Goal: Task Accomplishment & Management: Complete application form

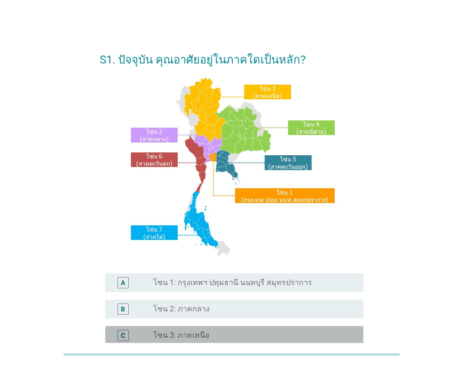
click at [188, 330] on div "radio_button_unchecked โซน 3: ภาคเหนือ" at bounding box center [254, 334] width 203 height 11
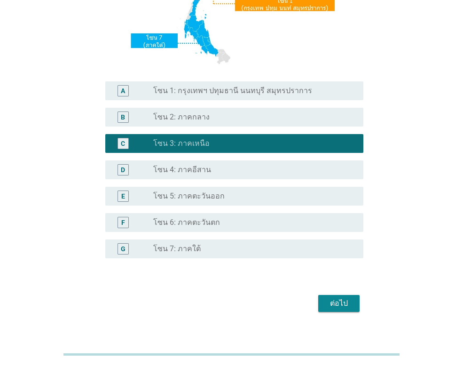
scroll to position [205, 0]
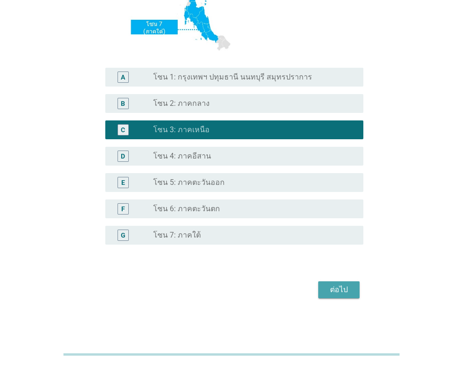
click at [335, 290] on div "ต่อไป" at bounding box center [339, 289] width 26 height 11
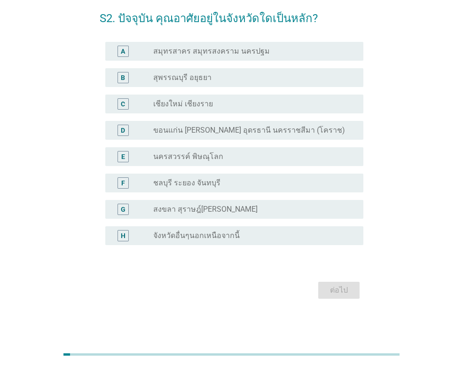
scroll to position [0, 0]
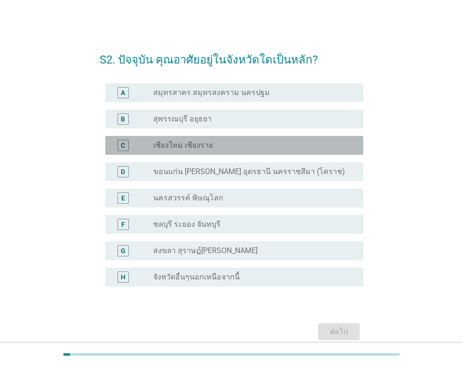
click at [181, 143] on label "เชียงใหม่ เชียงราย" at bounding box center [183, 145] width 60 height 9
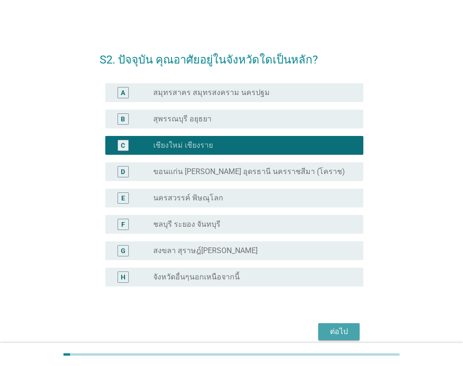
click at [334, 330] on div "ต่อไป" at bounding box center [339, 331] width 26 height 11
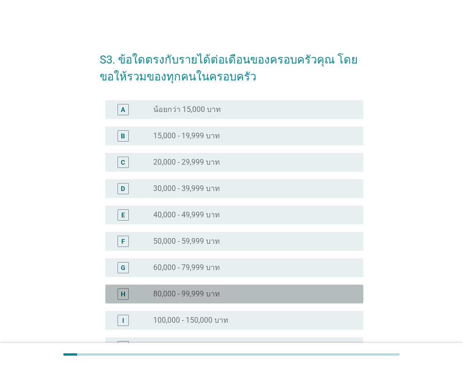
click at [206, 292] on label "80,000 - 99,999 บาท" at bounding box center [186, 293] width 67 height 9
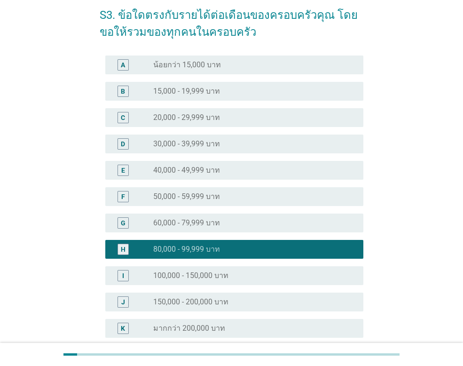
scroll to position [137, 0]
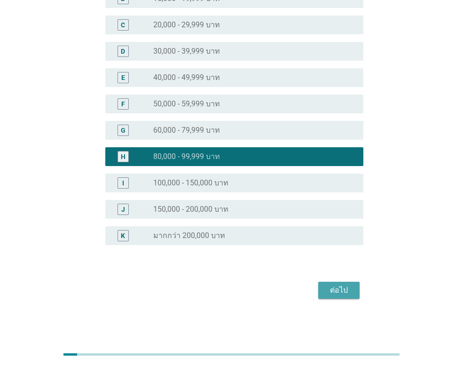
click at [338, 294] on div "ต่อไป" at bounding box center [339, 289] width 26 height 11
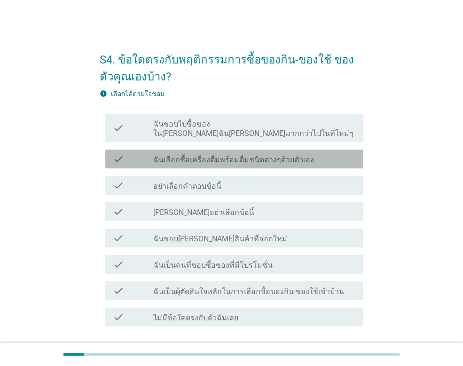
click at [170, 156] on div "check check_box_outline_blank ฉันเลือกซื้อเครื่องดื่มพร้อมดื่มชนิดต่างๆด้วยตัวเ…" at bounding box center [234, 158] width 258 height 19
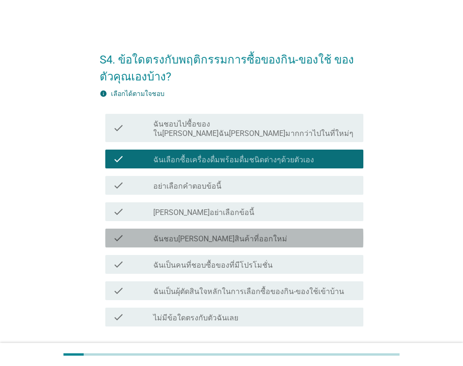
click at [156, 234] on label "ฉันชอบ[PERSON_NAME]สินค้าที่ออกใหม่" at bounding box center [220, 238] width 134 height 9
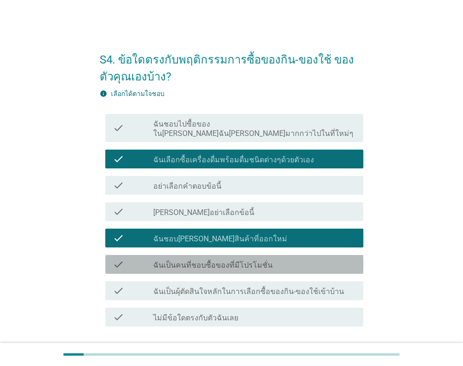
click at [160, 260] on label "ฉันเป็นคนที่ชอบซื้อของที่มีโปรโมชั่น" at bounding box center [212, 264] width 119 height 9
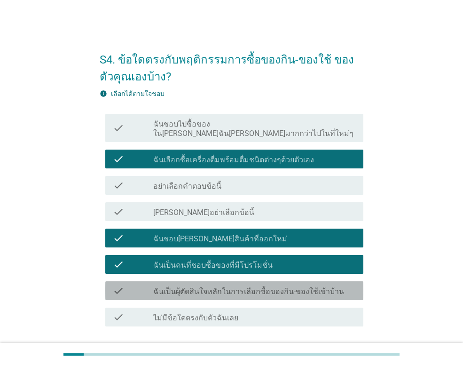
click at [170, 287] on div "check check_box_outline_blank ฉันเป็นผุ้ตัดสินใจหลักในการเลือกซื้อของกิน-ของใช้…" at bounding box center [234, 290] width 258 height 19
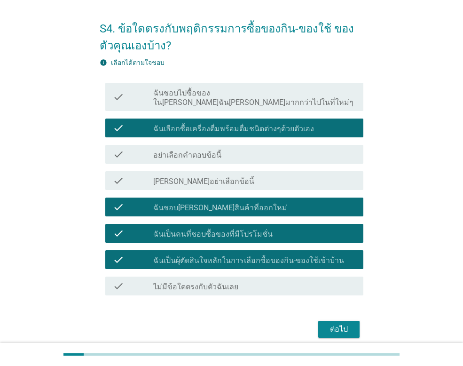
scroll to position [47, 0]
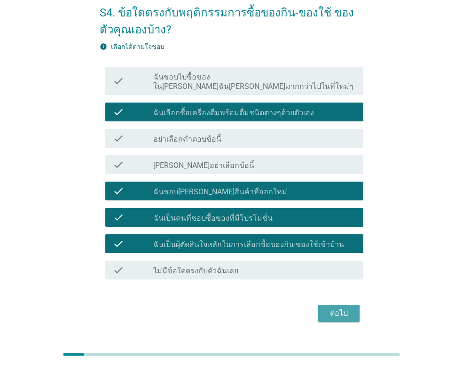
click at [356, 307] on button "ต่อไป" at bounding box center [338, 313] width 41 height 17
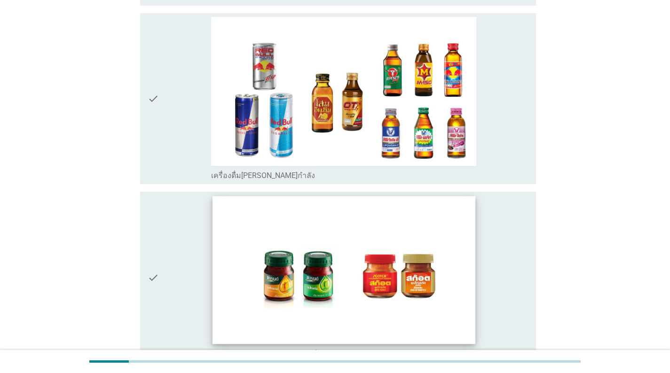
scroll to position [2407, 0]
